Goal: Obtain resource: Obtain resource

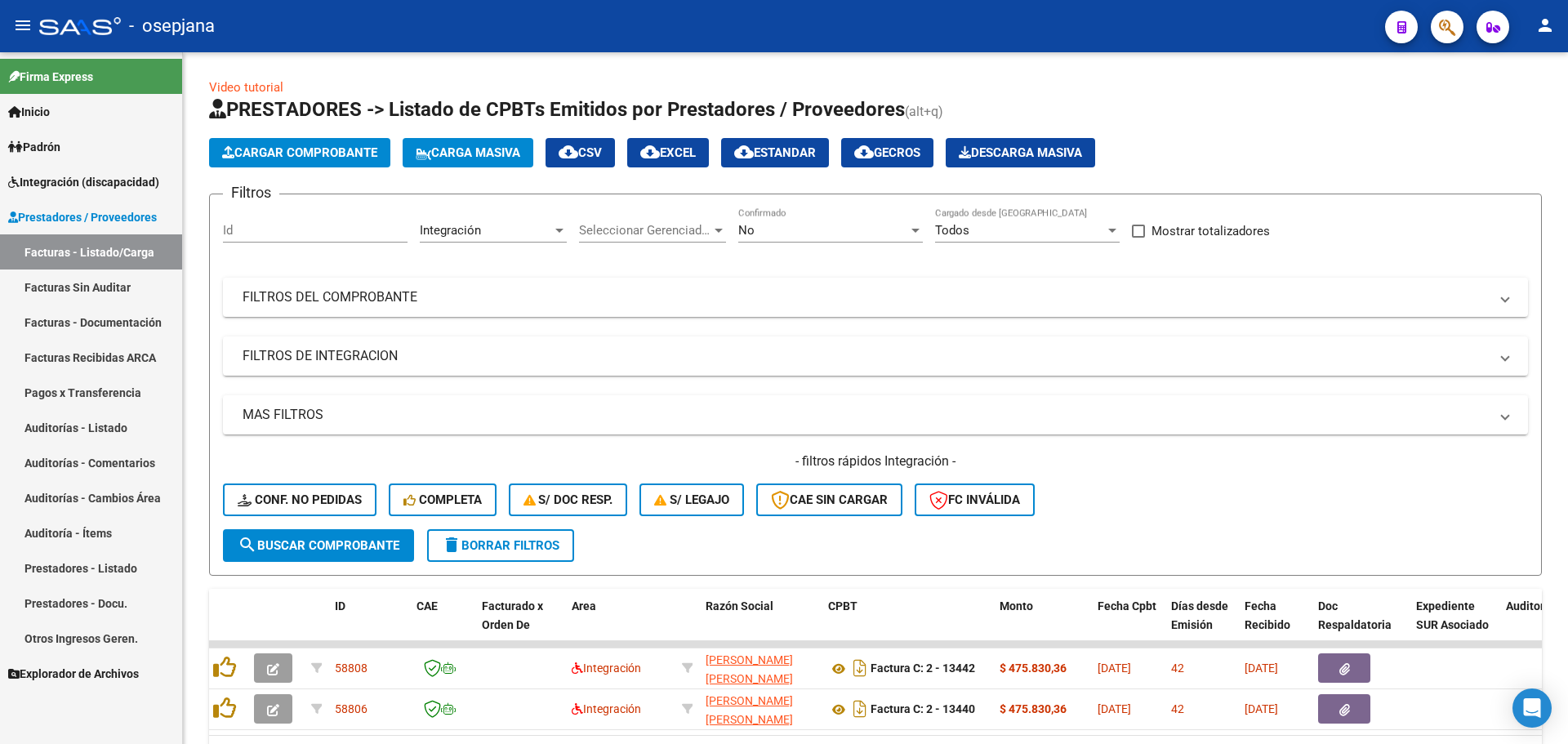
click at [97, 174] on span "Integración (discapacidad)" at bounding box center [84, 182] width 152 height 18
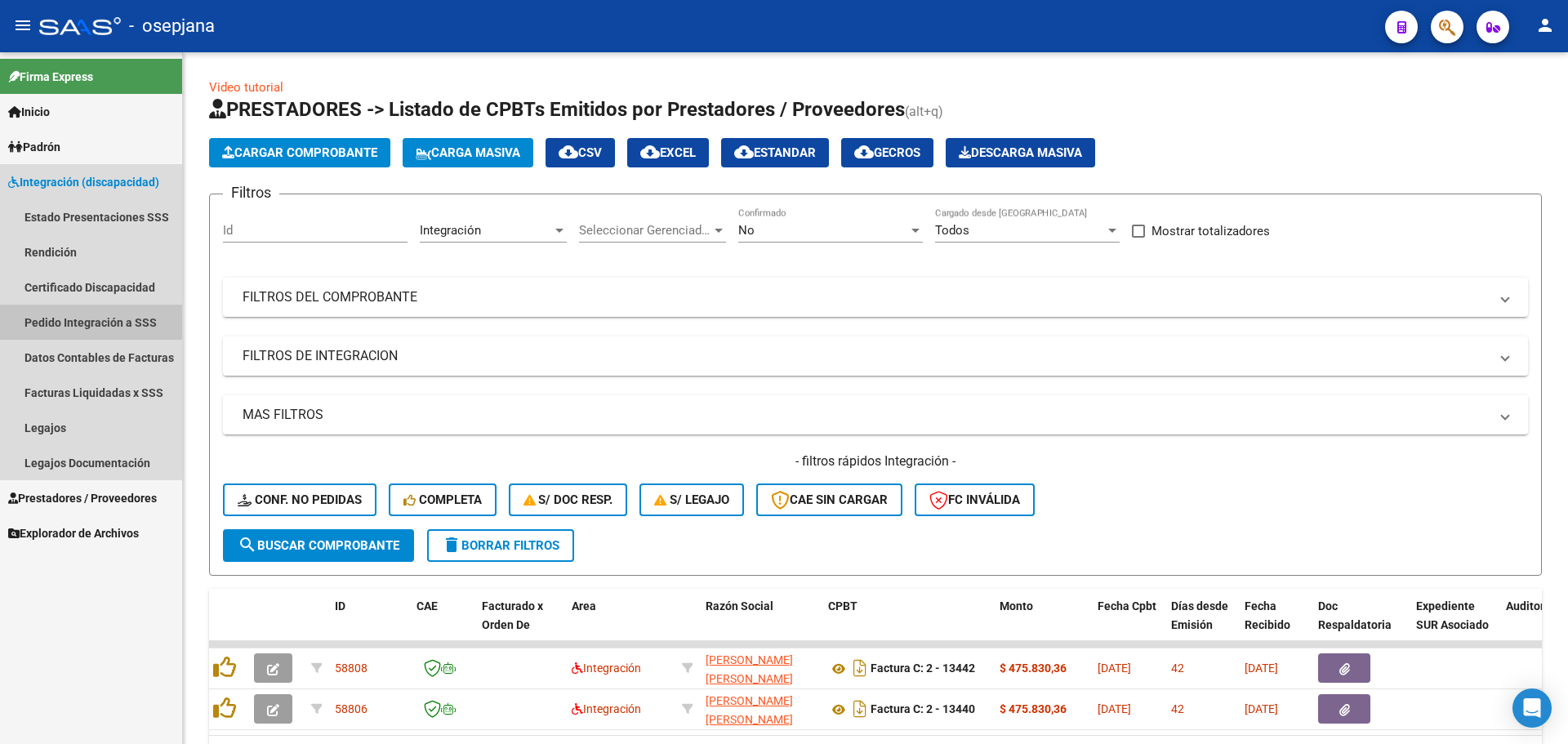
click at [89, 322] on link "Pedido Integración a SSS" at bounding box center [91, 322] width 182 height 35
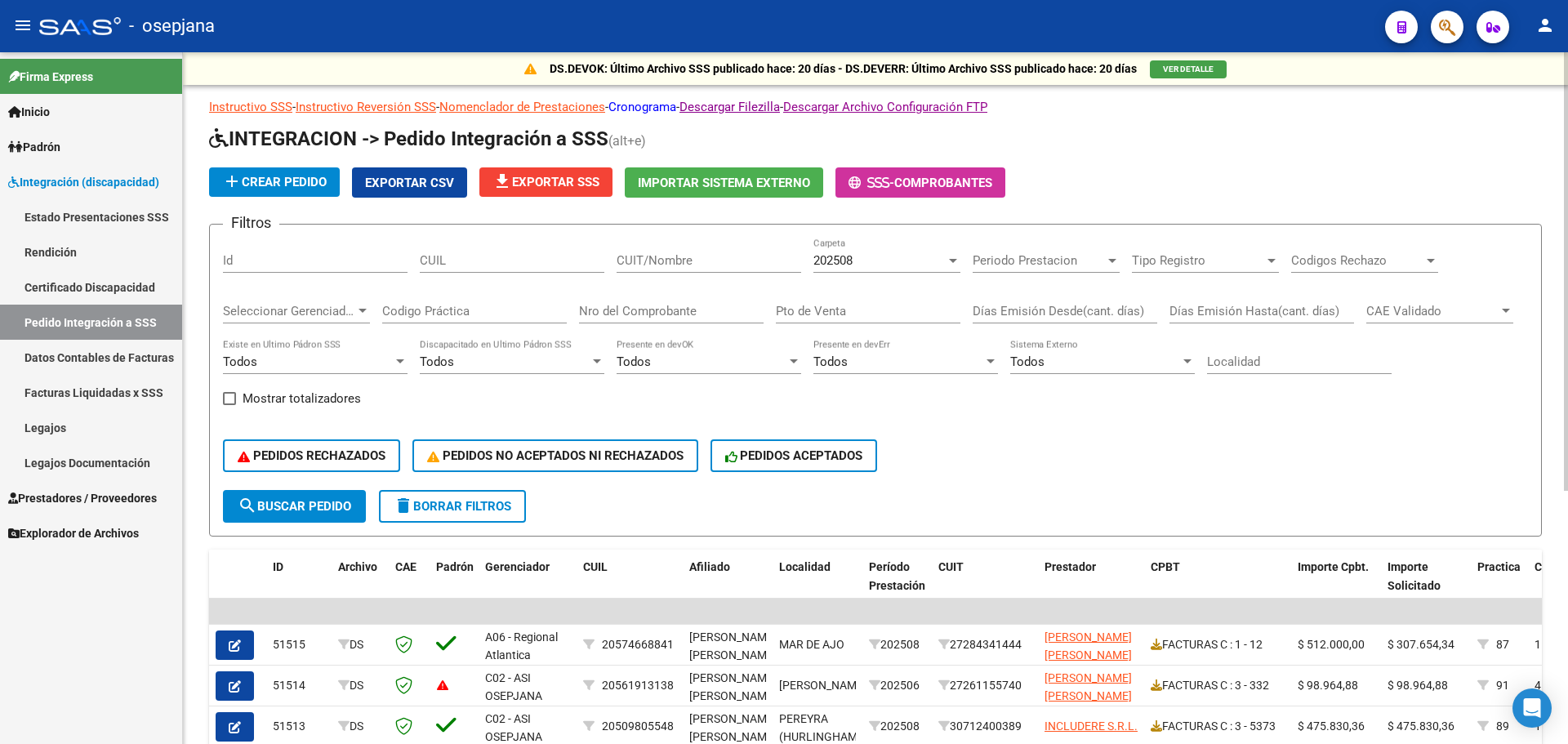
click at [676, 112] on link "Cronograma" at bounding box center [642, 106] width 68 height 14
click at [656, 109] on link "Cronograma" at bounding box center [642, 106] width 68 height 14
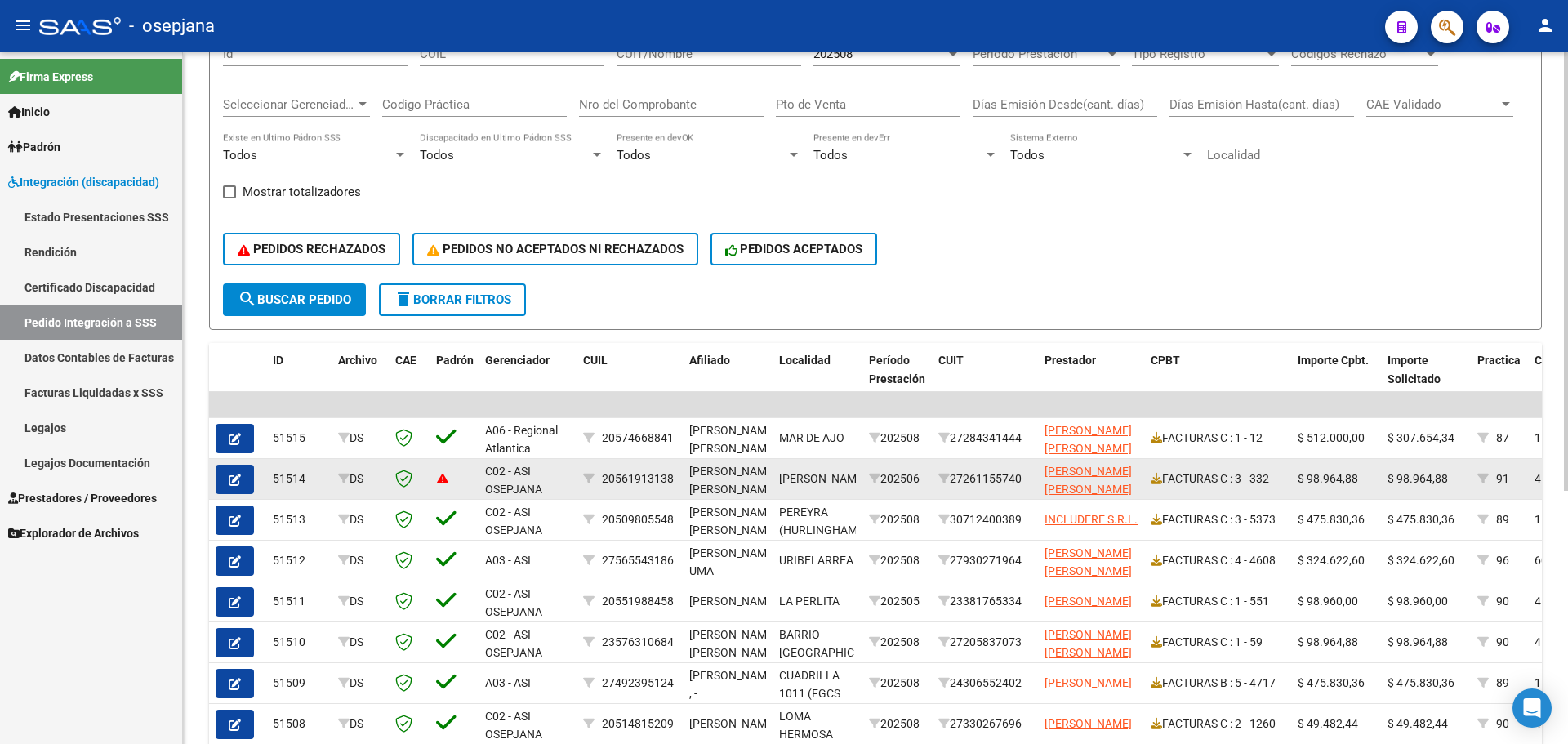
scroll to position [400, 0]
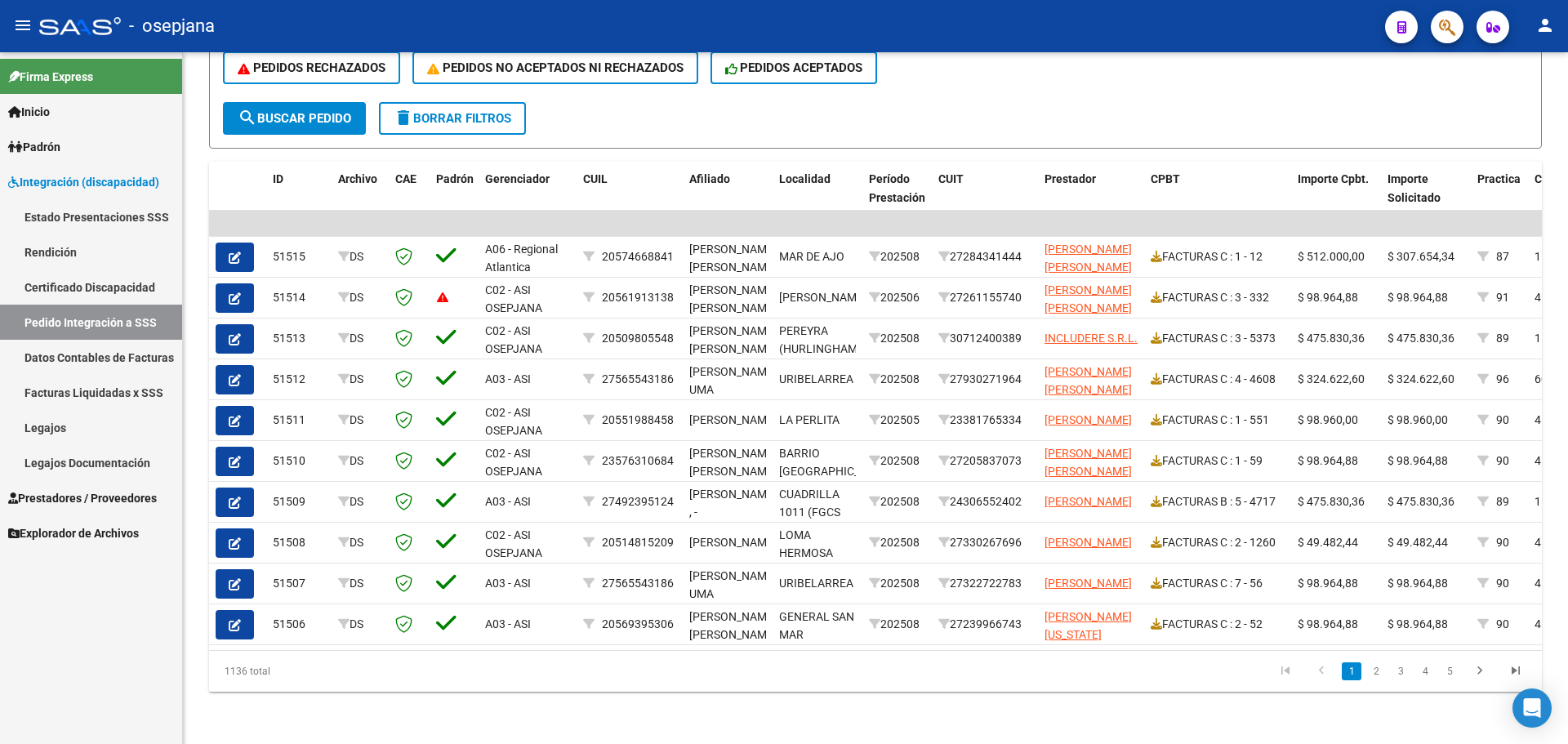
click at [64, 416] on link "Legajos" at bounding box center [91, 427] width 182 height 35
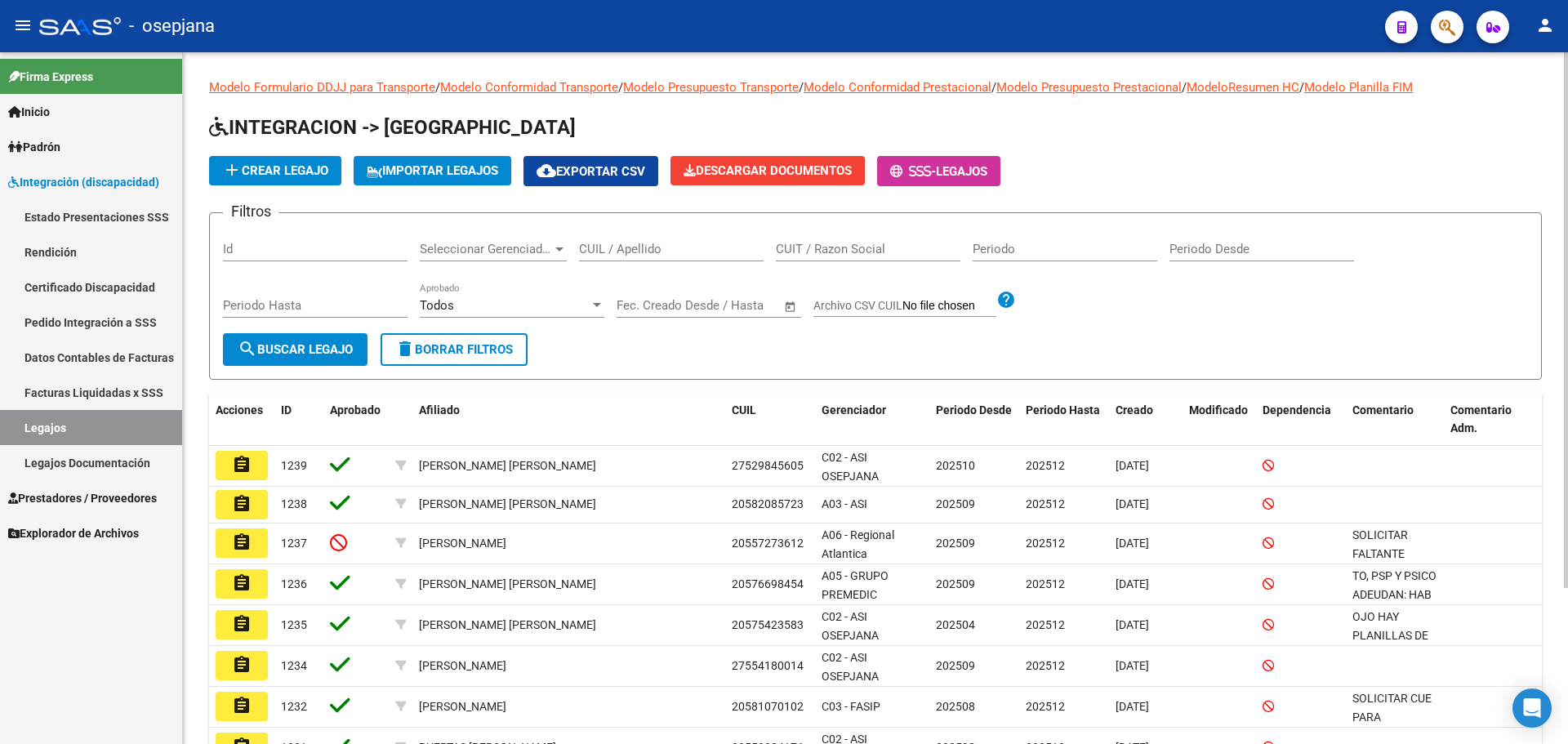
click at [601, 246] on input "CUIL / Apellido" at bounding box center [671, 248] width 184 height 14
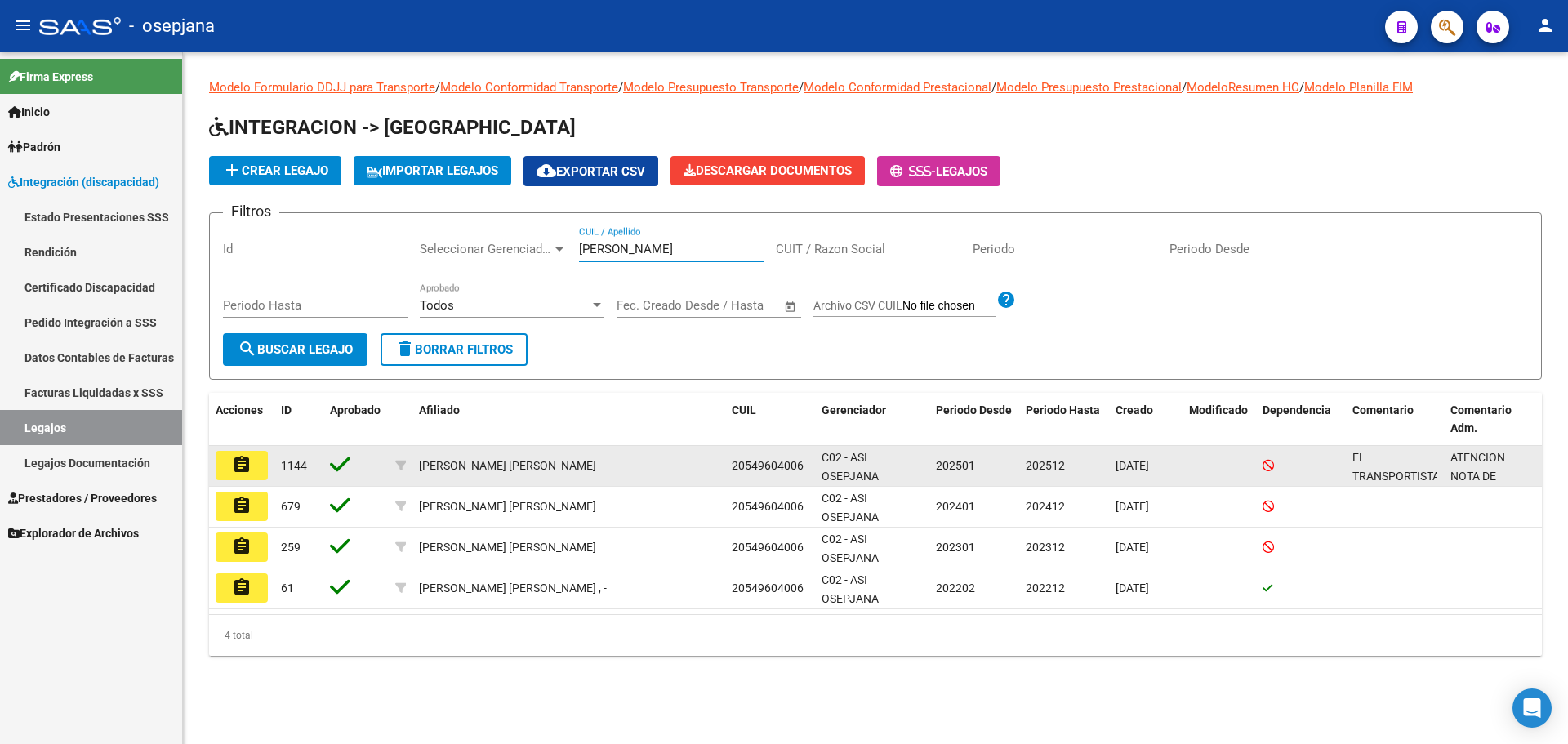
type input "[PERSON_NAME]"
click at [254, 467] on button "assignment" at bounding box center [242, 465] width 52 height 30
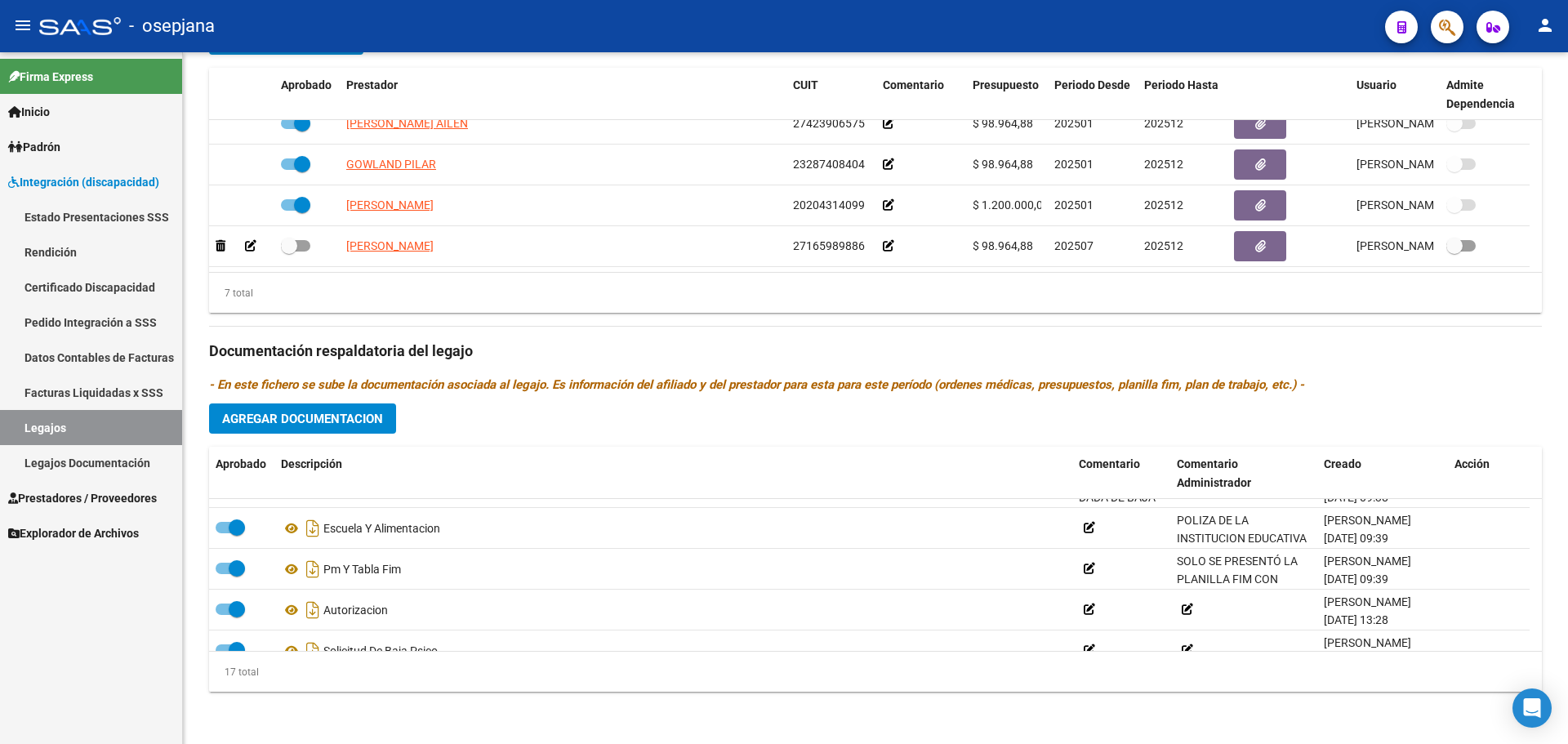
scroll to position [158, 0]
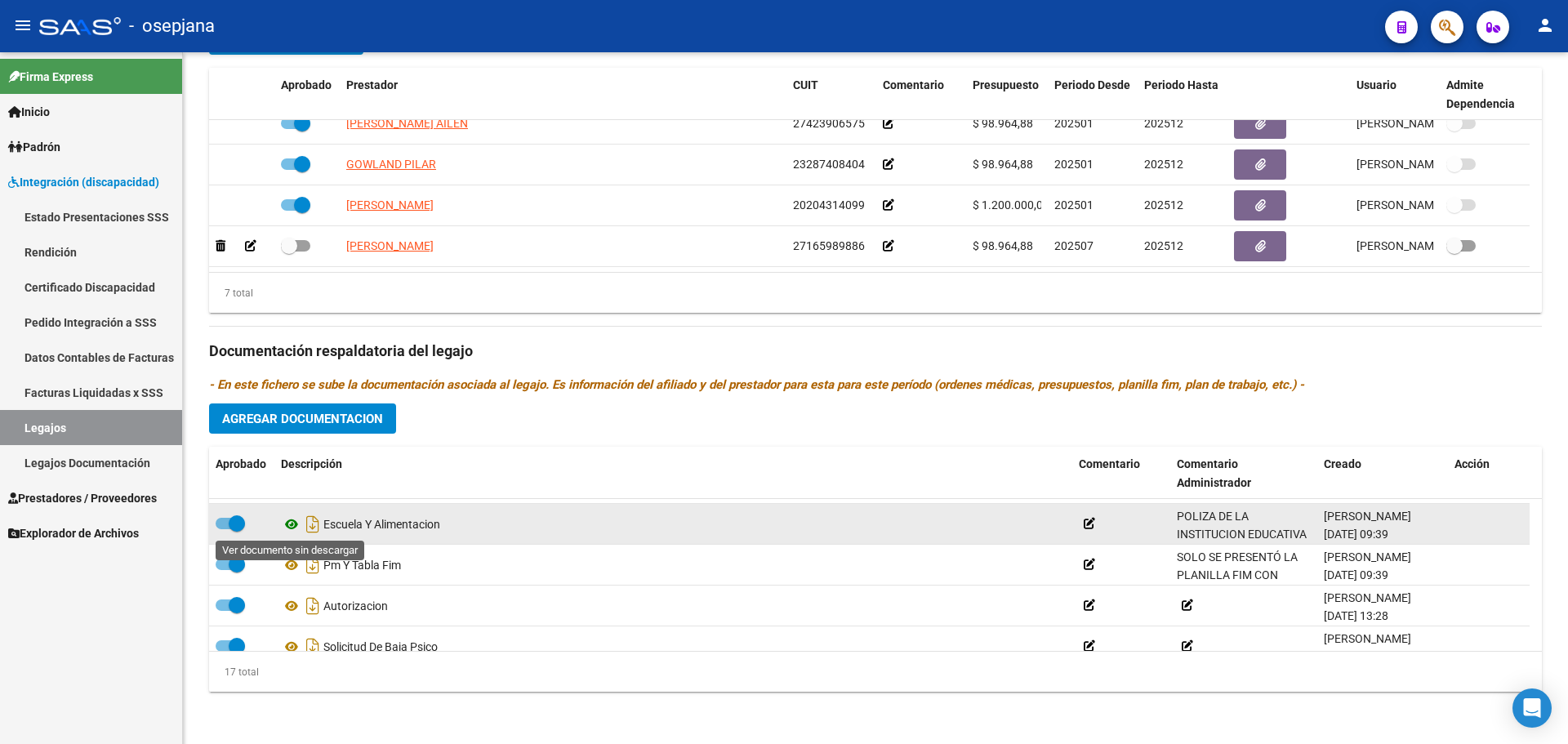
click at [289, 523] on icon at bounding box center [292, 523] width 21 height 19
